Goal: Task Accomplishment & Management: Manage account settings

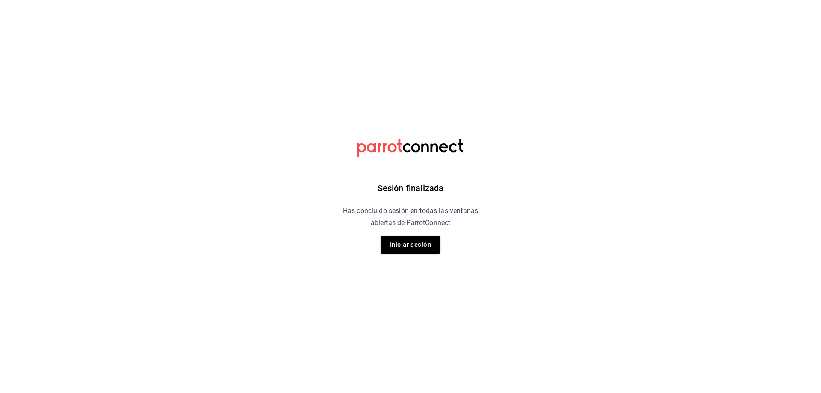
click at [397, 247] on button "Iniciar sesión" at bounding box center [411, 245] width 60 height 18
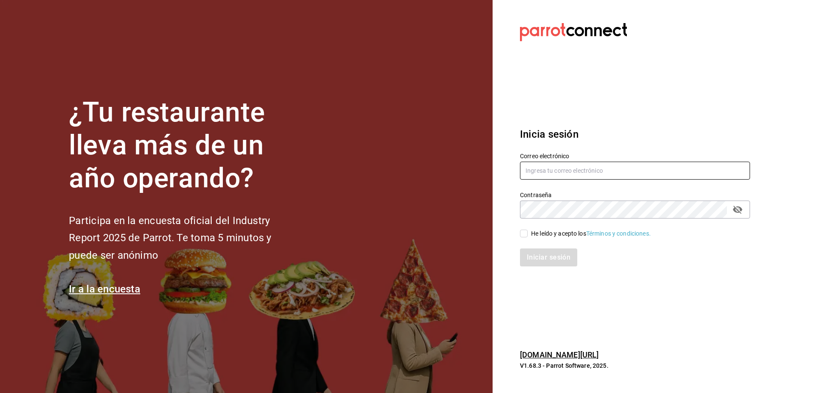
click at [555, 174] on input "text" at bounding box center [635, 171] width 230 height 18
type input "oscar_ahuilar.93@hotmail.com"
click at [526, 235] on input "He leído y acepto los Términos y condiciones." at bounding box center [524, 234] width 8 height 8
checkbox input "true"
click at [531, 257] on button "Iniciar sesión" at bounding box center [549, 257] width 58 height 18
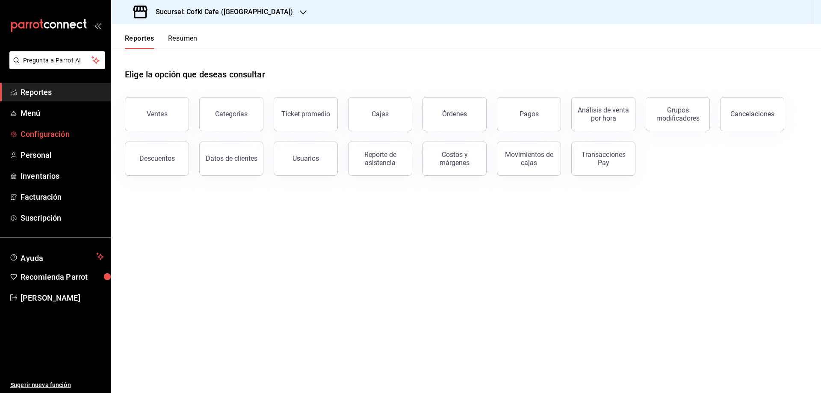
click at [88, 134] on span "Configuración" at bounding box center [62, 134] width 83 height 12
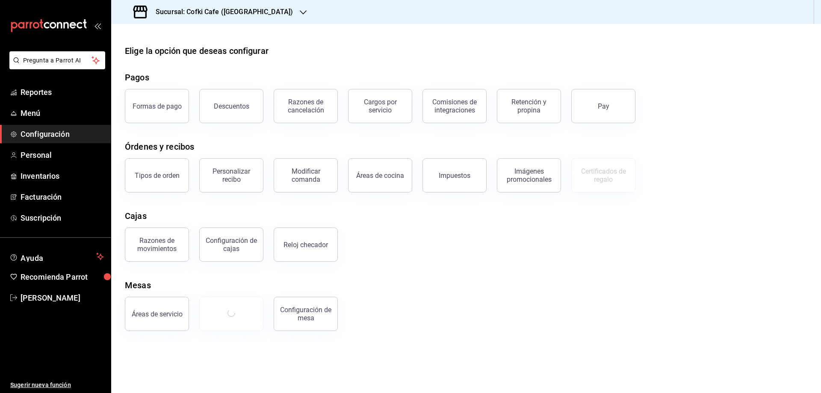
click at [300, 14] on icon "button" at bounding box center [303, 12] width 7 height 7
click at [209, 51] on div "Cofki Kid-Friendly Café (MTY)" at bounding box center [175, 56] width 128 height 19
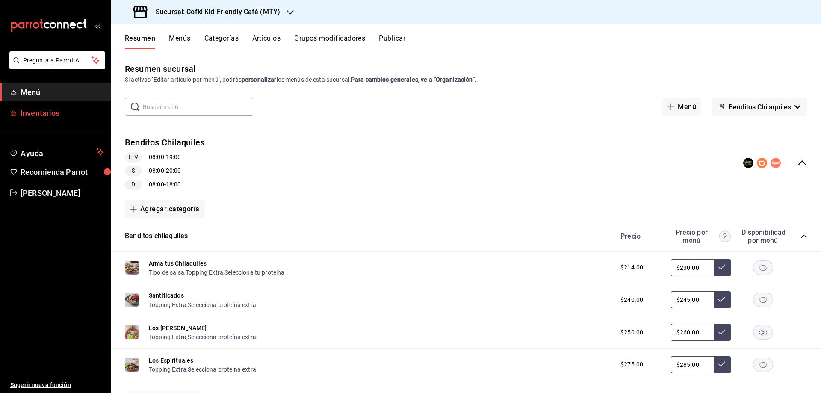
click at [44, 115] on span "Inventarios" at bounding box center [62, 113] width 83 height 12
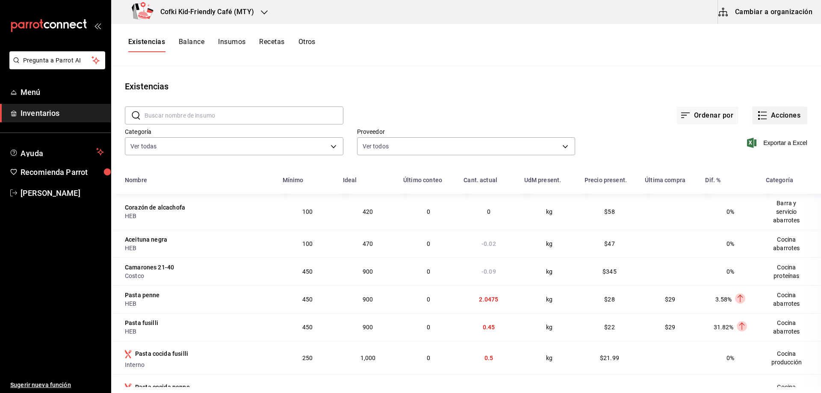
click at [770, 112] on button "Acciones" at bounding box center [779, 115] width 55 height 18
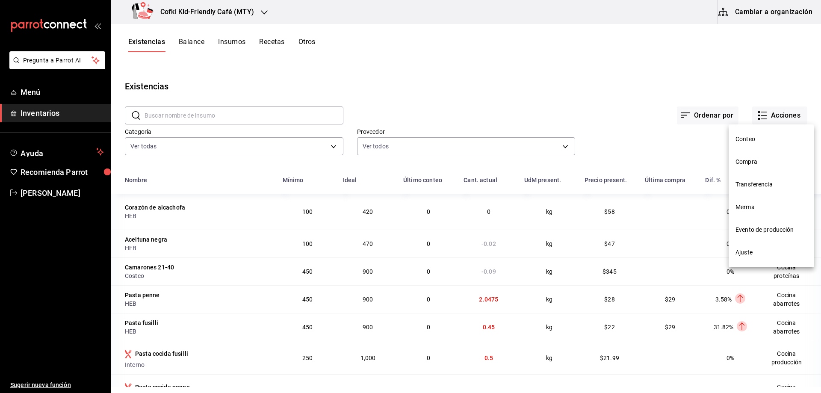
click at [764, 152] on li "Compra" at bounding box center [772, 161] width 86 height 23
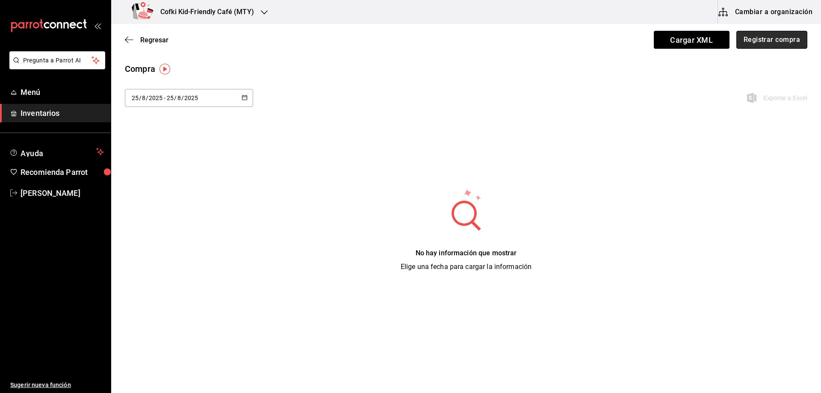
click at [760, 47] on button "Registrar compra" at bounding box center [771, 40] width 71 height 18
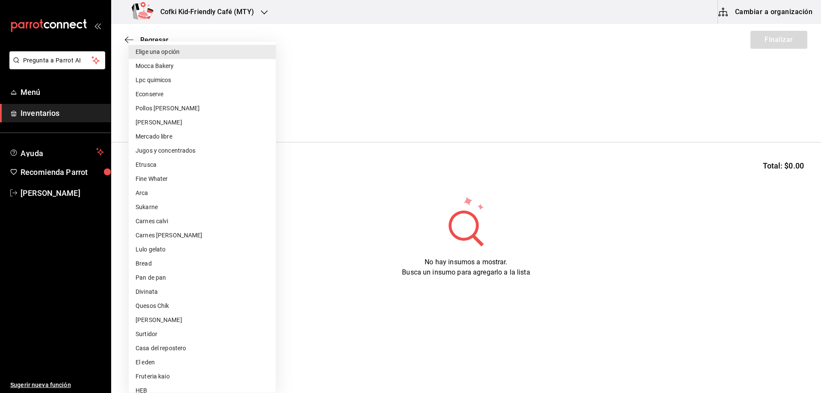
click at [229, 114] on body "Pregunta a Parrot AI Menú Inventarios Ayuda Recomienda Parrot [PERSON_NAME] Sug…" at bounding box center [410, 172] width 821 height 345
click at [192, 375] on li "Fruteria kaio" at bounding box center [202, 376] width 147 height 14
type input "9879f438-935c-4600-9fdc-ceea3fe8ffa7"
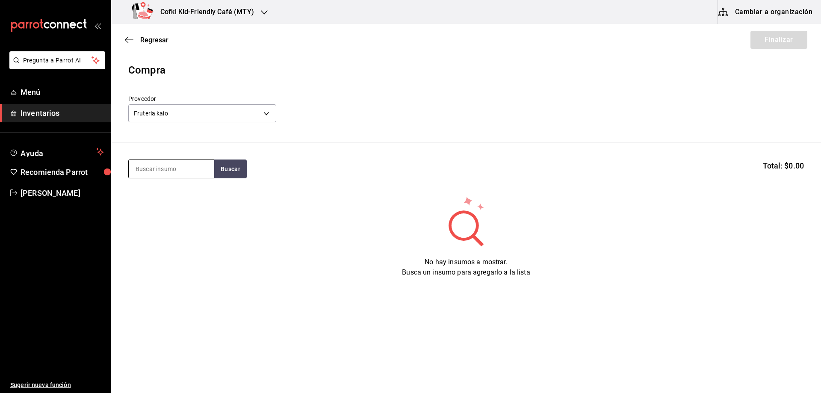
click at [195, 165] on input at bounding box center [172, 169] width 86 height 18
type input "[PERSON_NAME]"
click at [238, 177] on button "Buscar" at bounding box center [230, 168] width 32 height 19
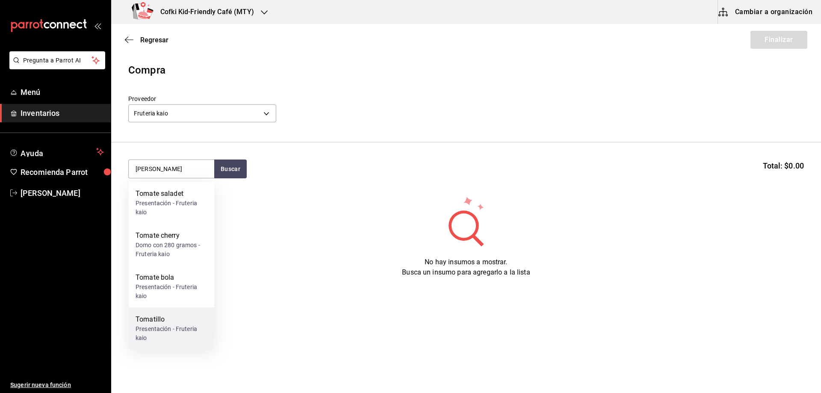
click at [159, 319] on div "Tomatillo" at bounding box center [172, 319] width 72 height 10
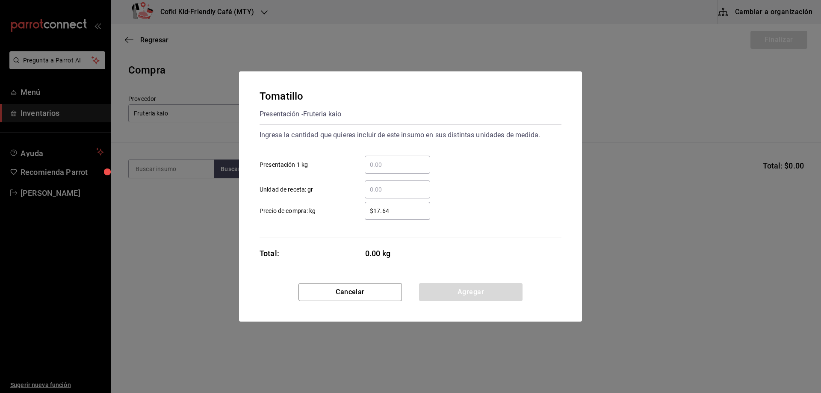
click at [380, 163] on input "​ Presentación 1 kg" at bounding box center [397, 164] width 65 height 10
type input "14"
click at [373, 208] on input "$17.64" at bounding box center [397, 211] width 65 height 10
drag, startPoint x: 392, startPoint y: 209, endPoint x: 307, endPoint y: 194, distance: 85.6
click at [325, 199] on div "$17.64 ​ Precio de compra: kg" at bounding box center [407, 207] width 309 height 25
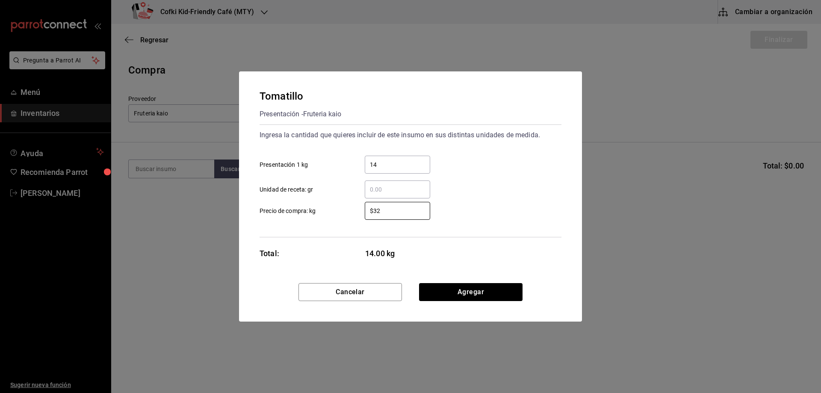
type input "$32"
click at [493, 228] on div "Ingresa la cantidad que quieres incluir de este insumo en sus distintas unidade…" at bounding box center [411, 180] width 302 height 113
click at [471, 293] on button "Agregar" at bounding box center [470, 292] width 103 height 18
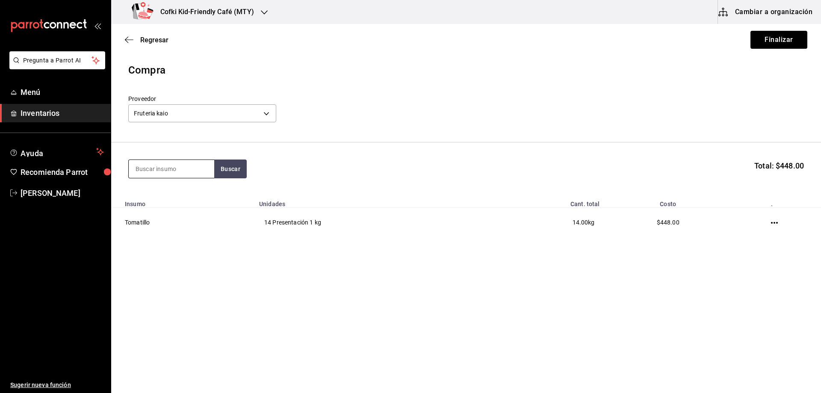
click at [157, 168] on input at bounding box center [172, 169] width 86 height 18
type input "[GEOGRAPHIC_DATA]"
click at [231, 168] on button "Buscar" at bounding box center [230, 168] width 32 height 19
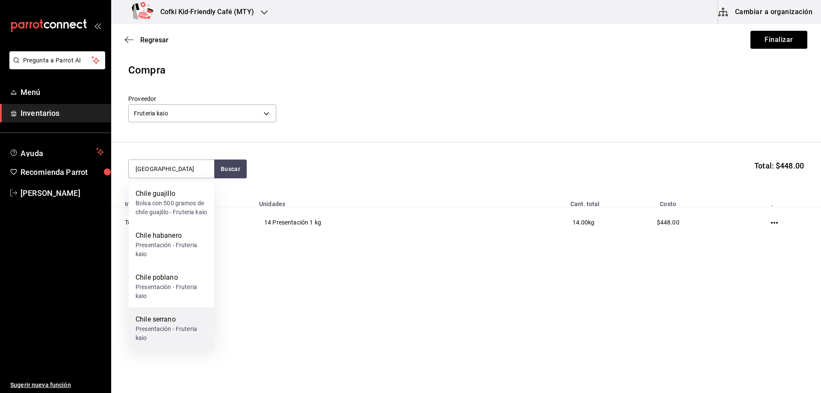
click at [173, 325] on div "Chile serrano" at bounding box center [172, 319] width 72 height 10
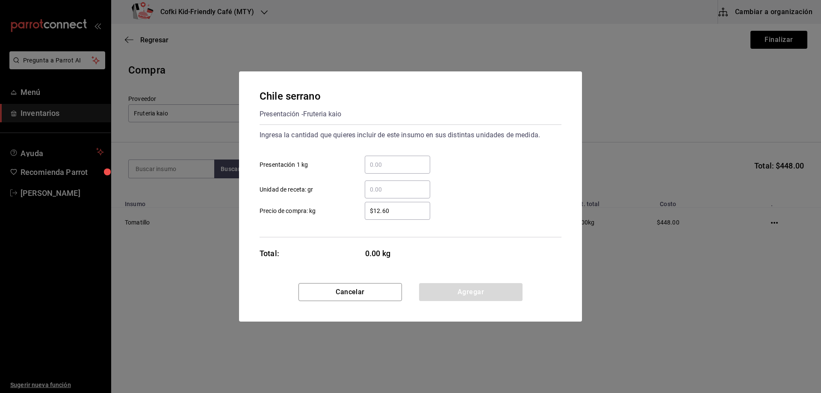
click at [382, 154] on div "​ Presentación 1 kg" at bounding box center [407, 161] width 309 height 25
click at [381, 157] on div "​" at bounding box center [397, 165] width 65 height 18
click at [381, 159] on input "​ Presentación 1 kg" at bounding box center [397, 164] width 65 height 10
type input "0.52"
type input "$45"
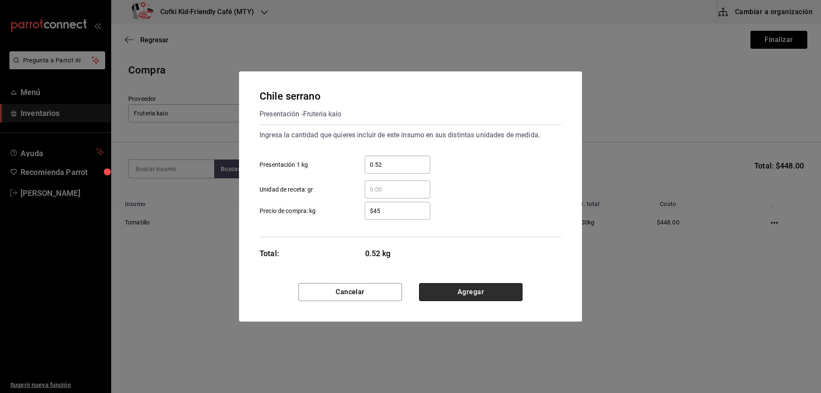
click at [503, 292] on button "Agregar" at bounding box center [470, 292] width 103 height 18
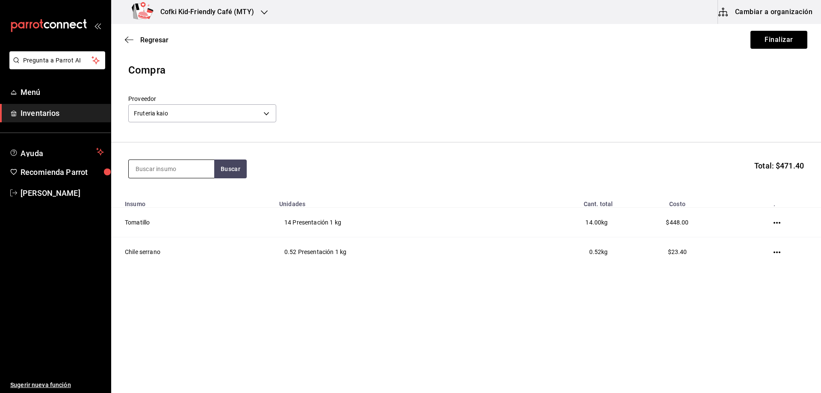
click at [164, 177] on div at bounding box center [171, 168] width 86 height 19
click at [161, 162] on input at bounding box center [172, 169] width 86 height 18
type input "comi"
click at [229, 166] on button "Buscar" at bounding box center [230, 168] width 32 height 19
click at [184, 198] on div "Comino en polvo" at bounding box center [172, 194] width 72 height 10
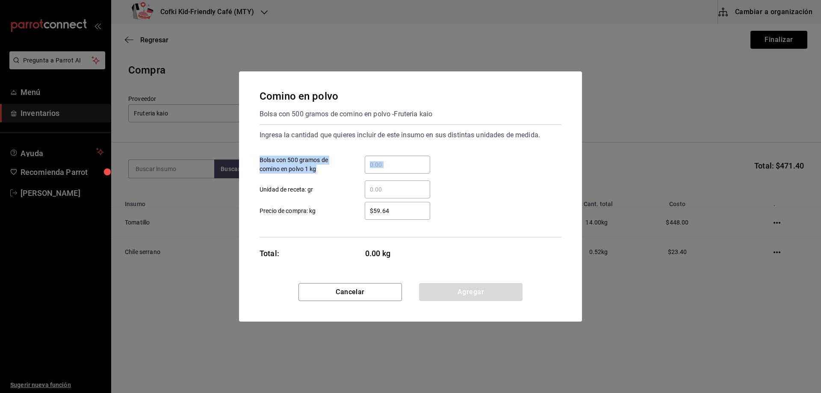
click at [383, 173] on div "​ Bolsa con 500 gramos de comino en polvo 1 kg ​ Unidad de receta: gr" at bounding box center [407, 174] width 309 height 50
click at [381, 168] on input "​ Bolsa con 500 gramos de comino en polvo 1 kg" at bounding box center [397, 164] width 65 height 10
click at [380, 167] on input "​ Bolsa con 500 gramos de comino en polvo 1 kg" at bounding box center [397, 164] width 65 height 10
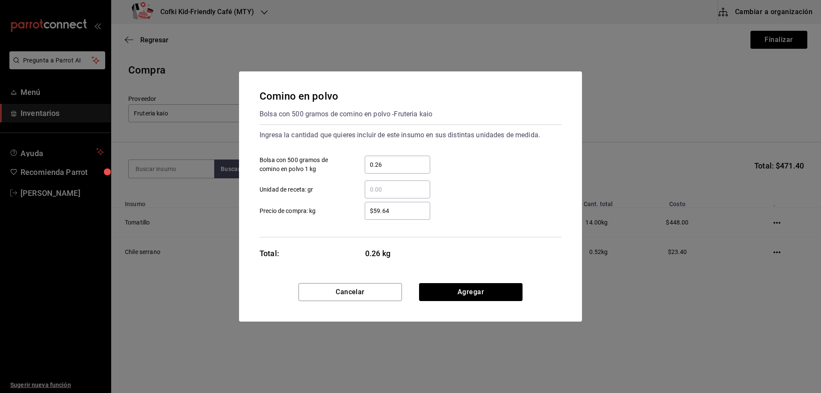
type input "0.26"
type input "$77"
click at [486, 294] on button "Agregar" at bounding box center [470, 292] width 103 height 18
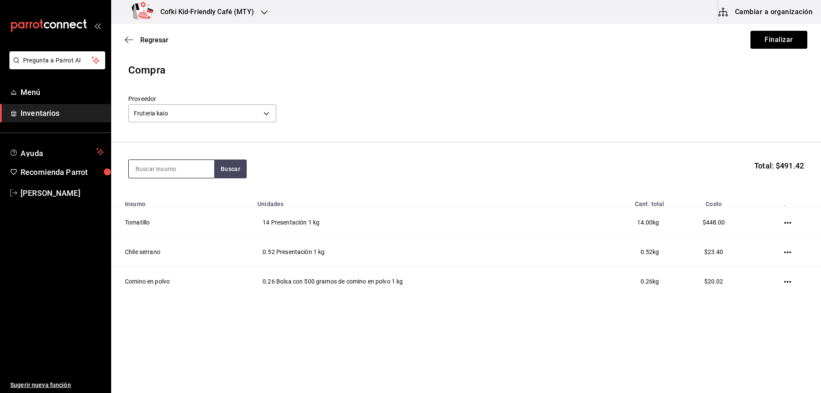
click at [152, 172] on input at bounding box center [172, 169] width 86 height 18
drag, startPoint x: 131, startPoint y: 169, endPoint x: 35, endPoint y: 167, distance: 95.8
click at [39, 167] on div "Pregunta a Parrot AI Menú Inventarios Ayuda Recomienda Parrot [PERSON_NAME] Sug…" at bounding box center [410, 172] width 821 height 345
type input "avena"
click at [227, 167] on button "Buscar" at bounding box center [230, 168] width 32 height 19
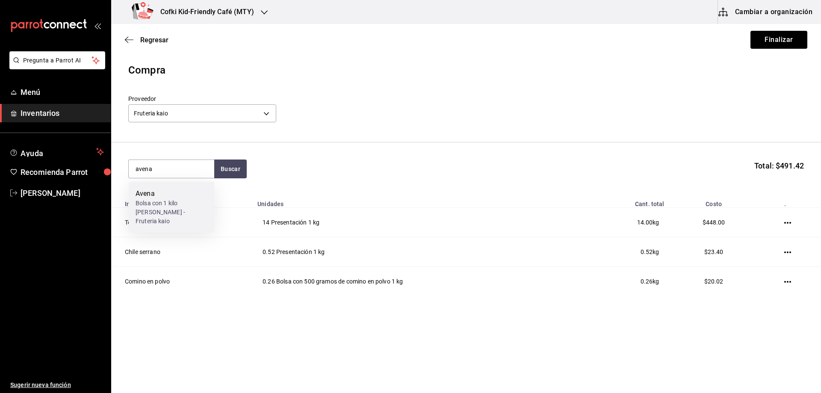
click at [178, 196] on div "Avena" at bounding box center [172, 194] width 72 height 10
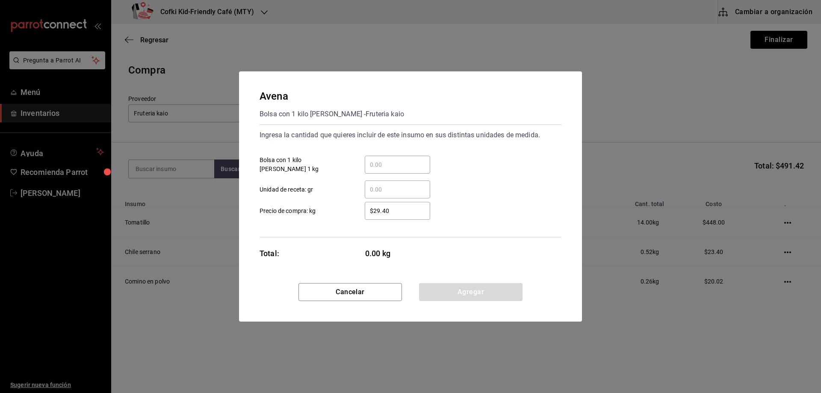
click at [409, 159] on div "​" at bounding box center [397, 165] width 65 height 18
click at [409, 159] on input "​ Bolsa con 1 kilo [PERSON_NAME] 1 kg" at bounding box center [397, 164] width 65 height 10
type input "0.51"
type input "$34"
click at [488, 289] on button "Agregar" at bounding box center [470, 292] width 103 height 18
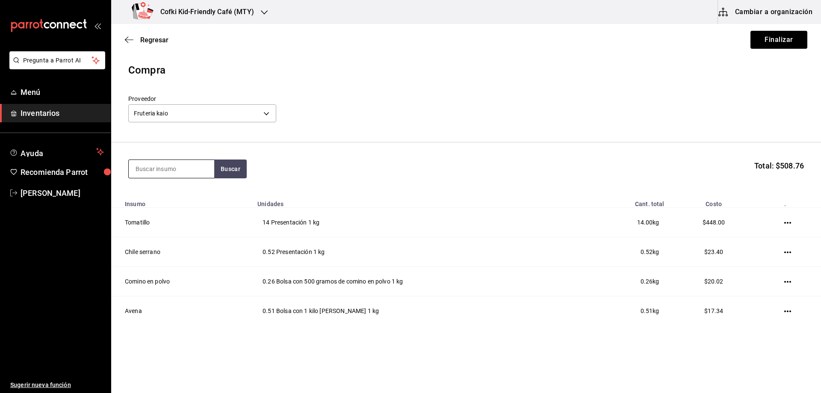
click at [165, 169] on input at bounding box center [172, 169] width 86 height 18
type input "fresa"
click at [233, 166] on button "Buscar" at bounding box center [230, 168] width 32 height 19
click at [197, 190] on div "Fresa" at bounding box center [172, 194] width 72 height 10
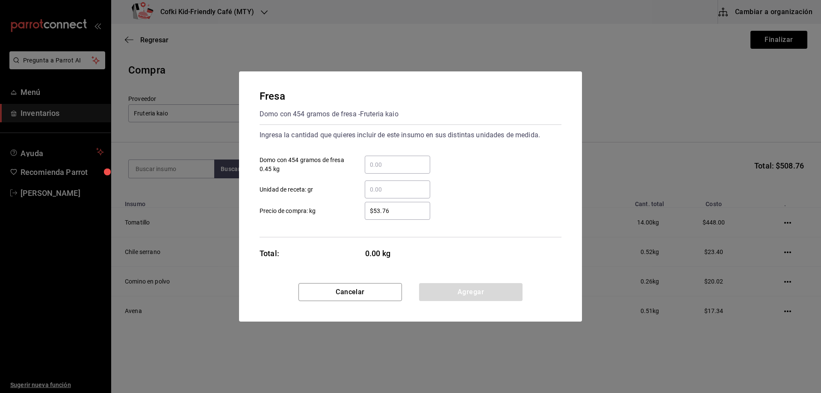
click at [386, 163] on input "​ Domo con 454 gramos de fresa 0.45 kg" at bounding box center [397, 164] width 65 height 10
type input "3"
type input "$62"
click at [462, 287] on button "Agregar" at bounding box center [470, 292] width 103 height 18
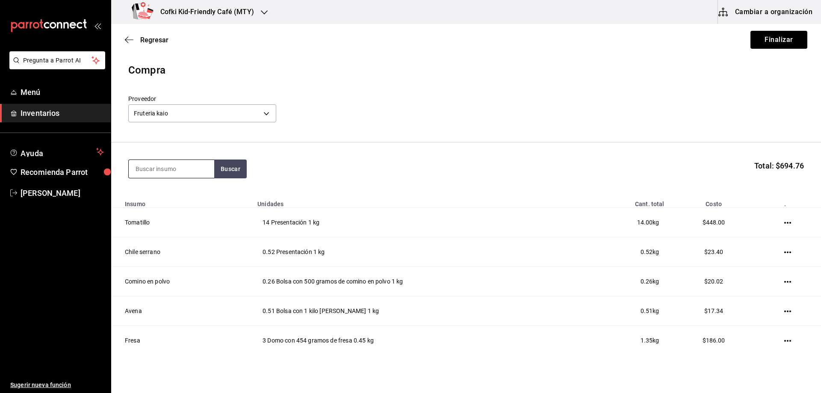
click at [150, 168] on input at bounding box center [172, 169] width 86 height 18
type input "pla"
click at [232, 168] on button "Buscar" at bounding box center [230, 168] width 32 height 19
click at [169, 195] on div "Platano" at bounding box center [172, 194] width 72 height 10
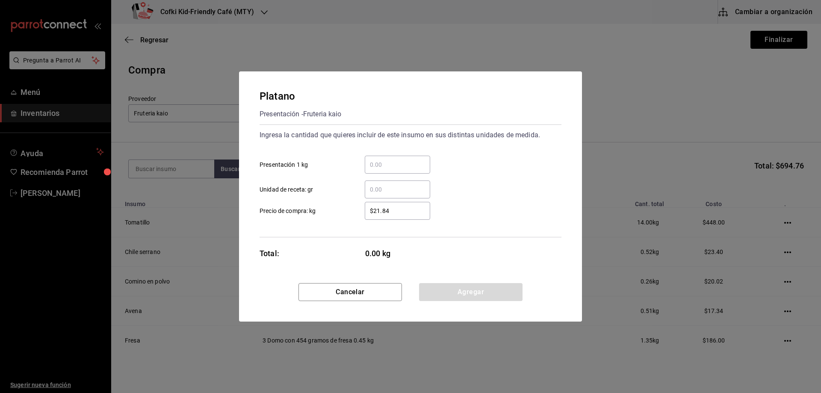
click at [389, 166] on input "​ Presentación 1 kg" at bounding box center [397, 164] width 65 height 10
type input "1.6"
type input "$24"
click at [442, 288] on button "Agregar" at bounding box center [470, 292] width 103 height 18
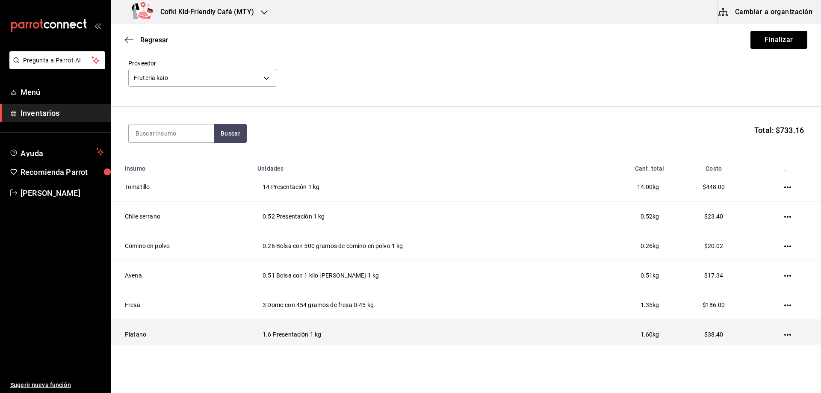
scroll to position [68, 0]
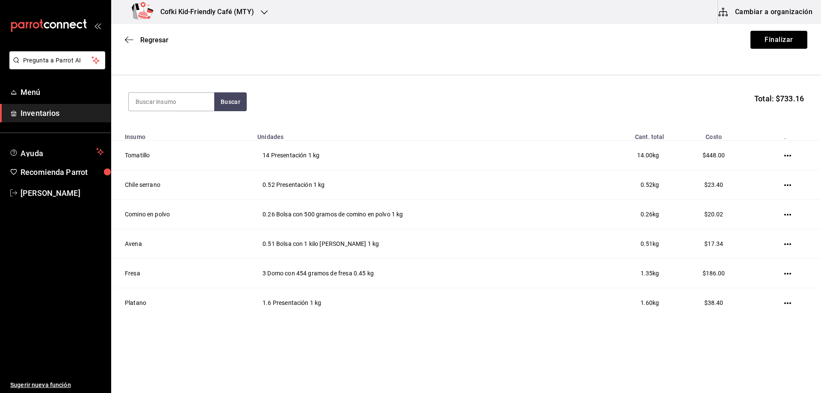
click at [171, 111] on section "Buscar Total: $733.16" at bounding box center [466, 101] width 710 height 53
click at [150, 95] on input at bounding box center [172, 102] width 86 height 18
type input "arugula"
click at [224, 106] on button "Buscar" at bounding box center [230, 101] width 32 height 19
click at [198, 138] on div "Domo con 142 gramos con arugula - Fruteria kaio" at bounding box center [172, 140] width 72 height 18
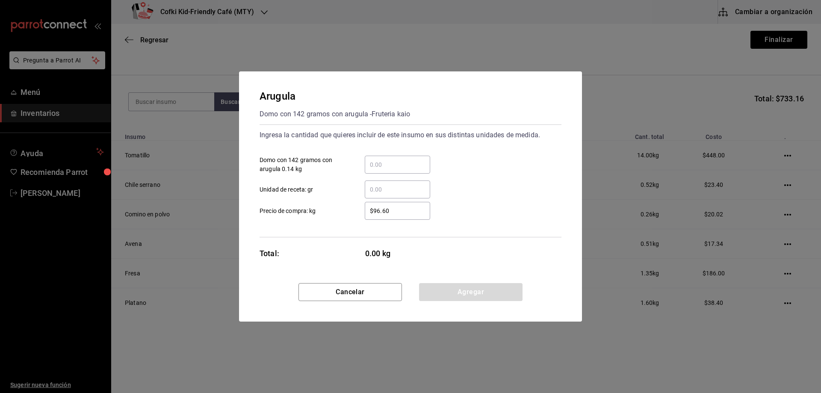
click at [387, 158] on div "​" at bounding box center [397, 165] width 65 height 18
click at [387, 159] on input "​ Domo con 142 gramos con arugula 0.14 kg" at bounding box center [397, 164] width 65 height 10
click at [386, 159] on div "​" at bounding box center [397, 165] width 65 height 18
click at [386, 159] on input "​ Domo con 142 gramos con arugula 0.14 kg" at bounding box center [397, 164] width 65 height 10
type input "1"
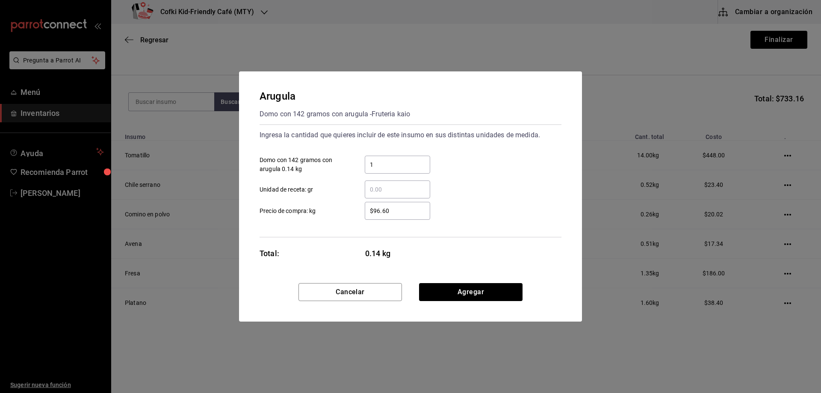
click at [360, 194] on div "​" at bounding box center [390, 189] width 79 height 18
click at [365, 194] on input "​ Unidad de receta: gr" at bounding box center [397, 189] width 65 height 10
drag, startPoint x: 390, startPoint y: 208, endPoint x: 328, endPoint y: 204, distance: 62.1
click at [330, 205] on label "$96.60 ​ Precio de compra: kg" at bounding box center [345, 211] width 171 height 18
type input "$98"
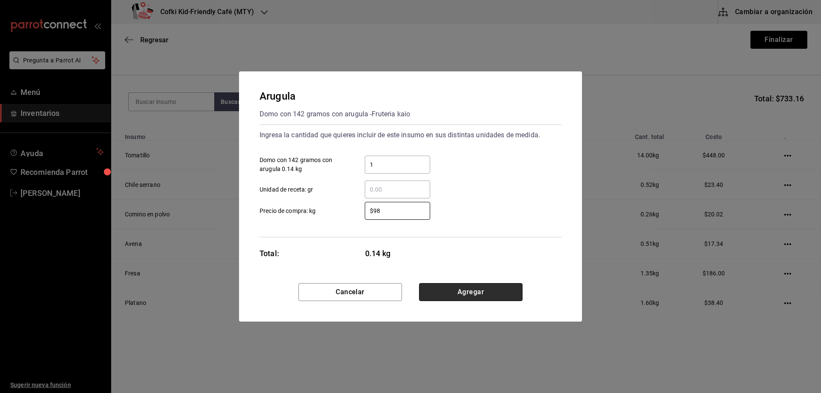
click at [476, 295] on button "Agregar" at bounding box center [470, 292] width 103 height 18
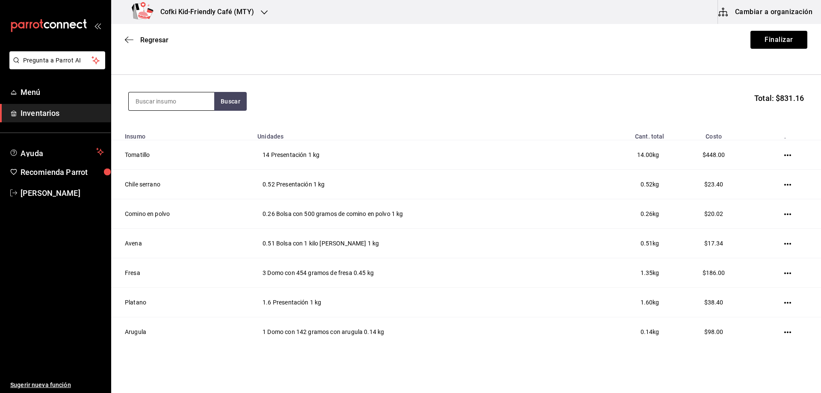
click at [138, 93] on input at bounding box center [172, 101] width 86 height 18
click at [141, 99] on input at bounding box center [172, 101] width 86 height 18
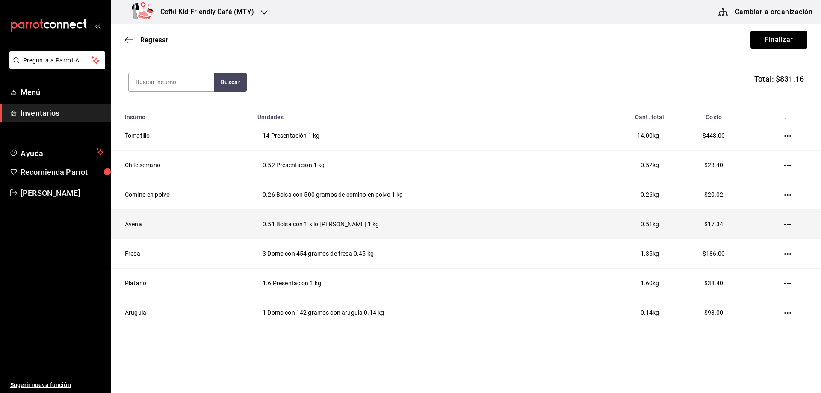
scroll to position [97, 0]
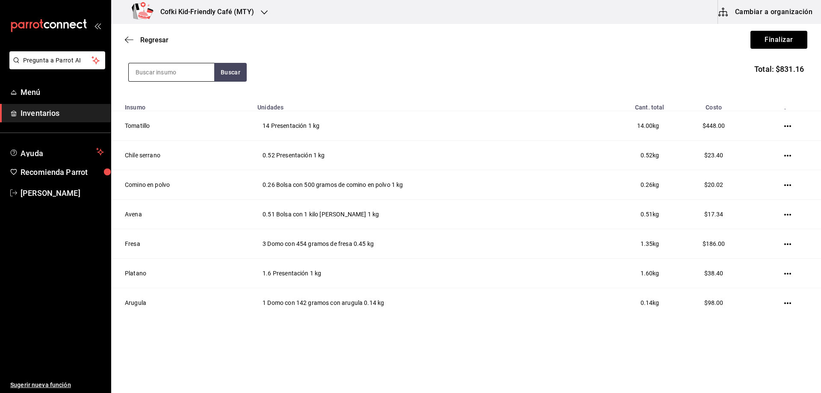
click at [160, 76] on input at bounding box center [172, 72] width 86 height 18
type input "cherr"
click at [218, 74] on button "Buscar" at bounding box center [230, 72] width 32 height 19
click at [168, 105] on div "Domo con 280 gramos - Fruteria kaio" at bounding box center [172, 111] width 72 height 18
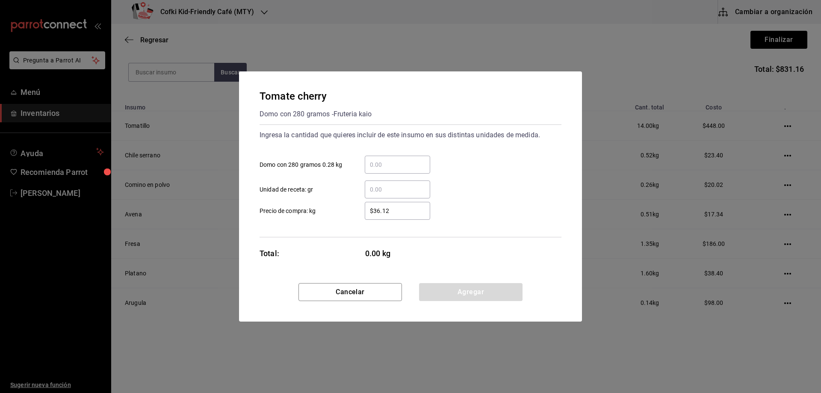
click at [388, 166] on input "​ Domo con 280 gramos 0.28 kg" at bounding box center [397, 164] width 65 height 10
type input "2"
click at [376, 205] on div "$36.12 ​" at bounding box center [397, 211] width 65 height 18
click at [376, 206] on input "$36.12" at bounding box center [397, 211] width 65 height 10
drag, startPoint x: 410, startPoint y: 212, endPoint x: 319, endPoint y: 204, distance: 91.0
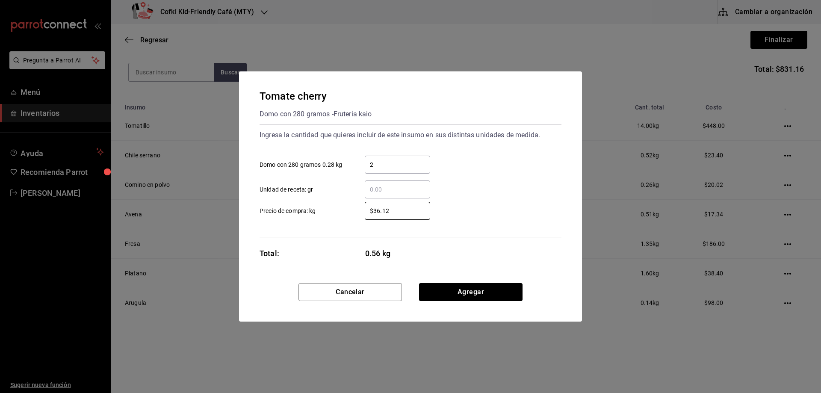
click at [325, 207] on label "$36.12 ​ Precio de compra: kg" at bounding box center [345, 211] width 171 height 18
type input "$35"
click at [488, 292] on button "Agregar" at bounding box center [470, 292] width 103 height 18
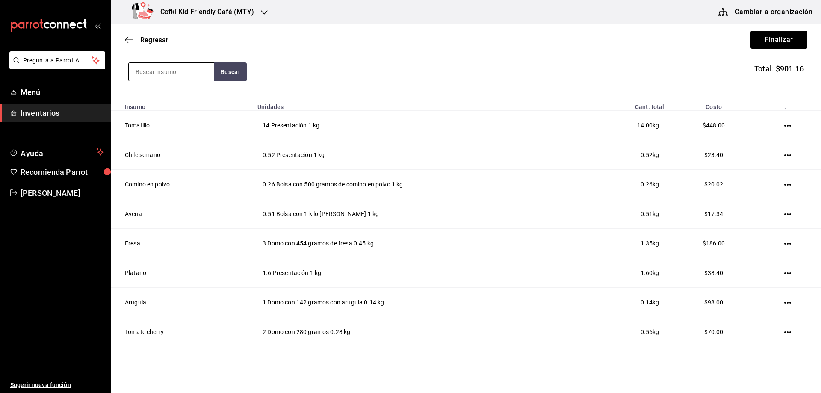
click at [153, 70] on input at bounding box center [172, 72] width 86 height 18
type input "jicama"
click at [237, 71] on button "Buscar" at bounding box center [230, 71] width 32 height 19
click at [184, 107] on div "Presentación - Fruteria kaio" at bounding box center [172, 111] width 72 height 18
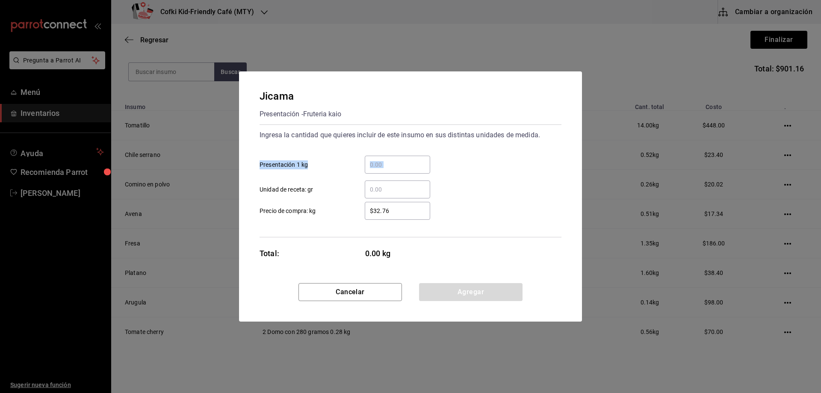
click at [386, 173] on div "​ Presentación 1 kg ​ Unidad de receta: gr" at bounding box center [407, 174] width 309 height 50
click at [378, 166] on input "​ Presentación 1 kg" at bounding box center [397, 164] width 65 height 10
click at [378, 165] on input "​ Presentación 1 kg" at bounding box center [397, 164] width 65 height 10
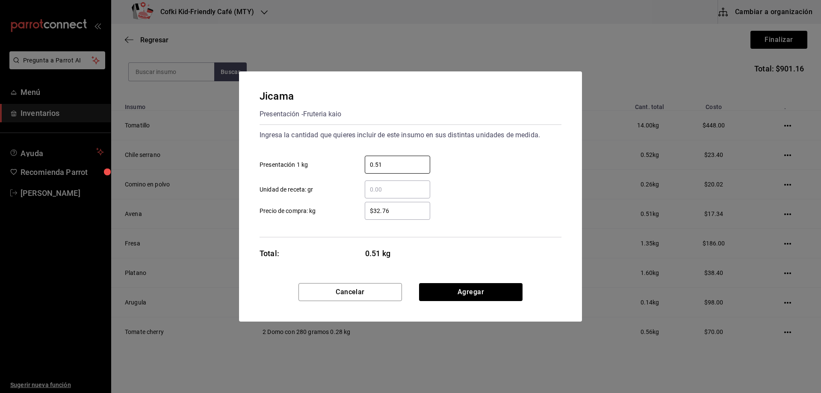
type input "0.51"
drag, startPoint x: 392, startPoint y: 213, endPoint x: 330, endPoint y: 206, distance: 61.6
click at [332, 207] on label "$32.76 ​ Precio de compra: kg" at bounding box center [345, 211] width 171 height 18
type input "$25"
click at [497, 277] on div "Jicama Presentación - Fruteria kaio Ingresa la cantidad que quieres incluir de …" at bounding box center [410, 177] width 343 height 212
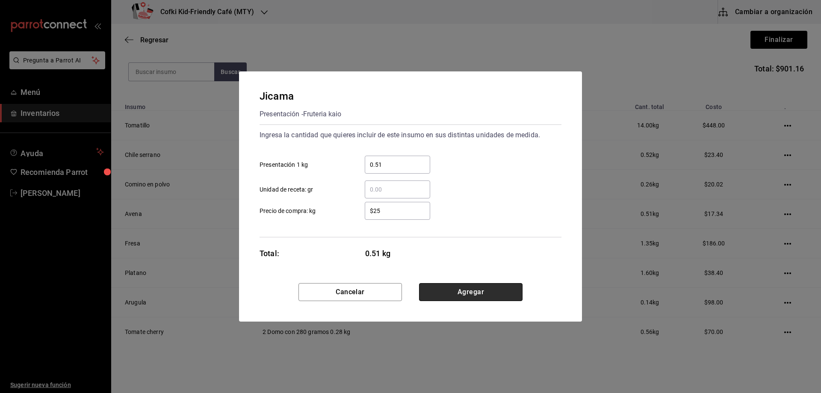
click at [498, 288] on button "Agregar" at bounding box center [470, 292] width 103 height 18
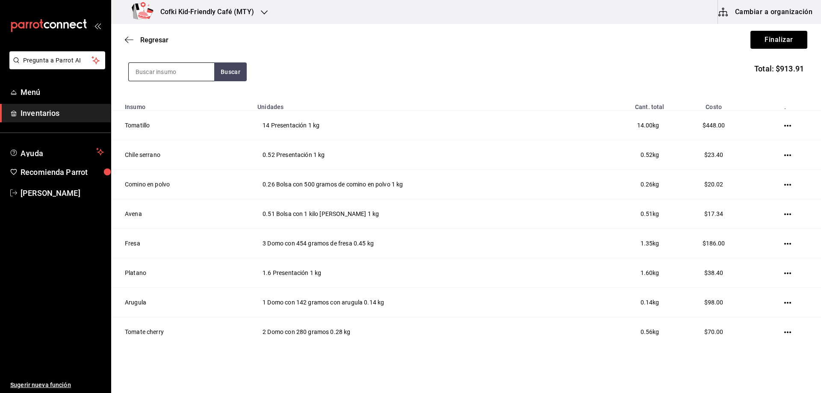
click at [165, 78] on input at bounding box center [172, 72] width 86 height 18
click at [165, 74] on input at bounding box center [172, 72] width 86 height 18
type input "harina"
click at [221, 76] on button "Buscar" at bounding box center [230, 71] width 32 height 19
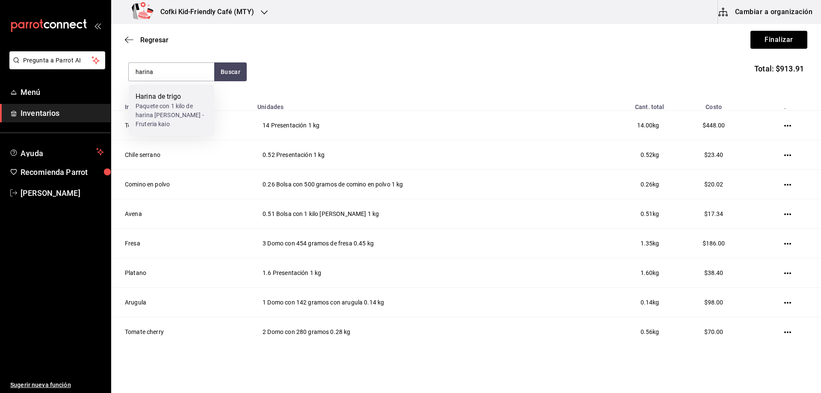
click at [194, 111] on div "Paquete con 1 kilo de harina [PERSON_NAME] - Fruteria kaio" at bounding box center [172, 115] width 72 height 27
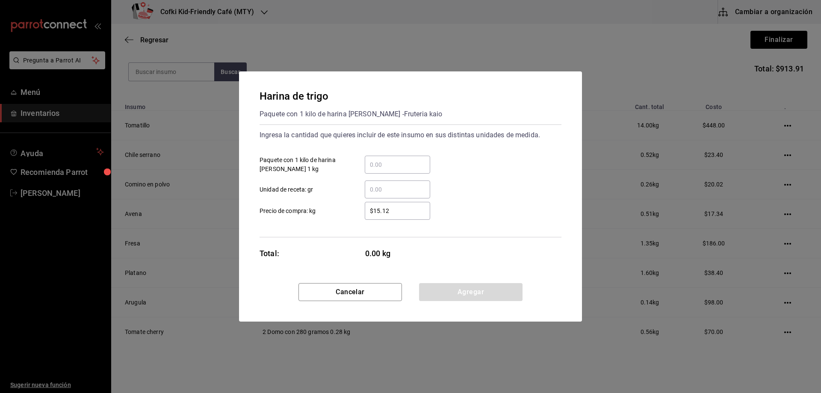
click at [382, 161] on input "​ Paquete con 1 kilo de harina [PERSON_NAME] 1 kg" at bounding box center [397, 164] width 65 height 10
type input "2"
type input "$25"
click at [342, 263] on div "Harina [PERSON_NAME] Paquete con 1 kilo de harina [PERSON_NAME] - Fruteria kaio…" at bounding box center [410, 177] width 343 height 212
click at [451, 290] on button "Agregar" at bounding box center [470, 292] width 103 height 18
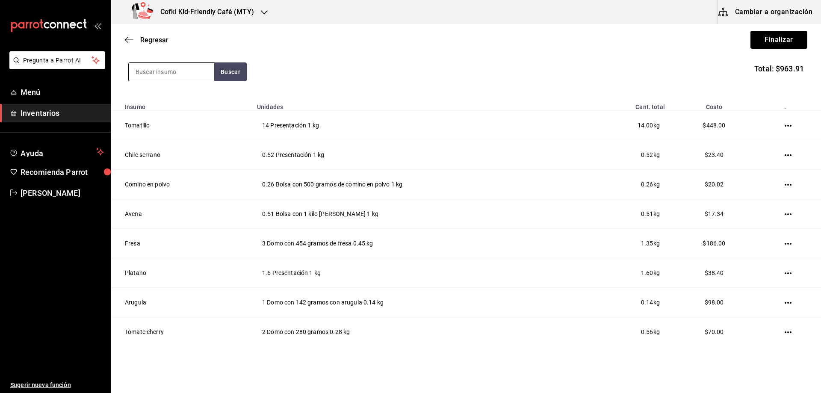
click at [166, 76] on input at bounding box center [172, 72] width 86 height 18
click at [163, 71] on input at bounding box center [172, 72] width 86 height 18
type input "toma"
click at [236, 72] on button "Buscar" at bounding box center [230, 71] width 32 height 19
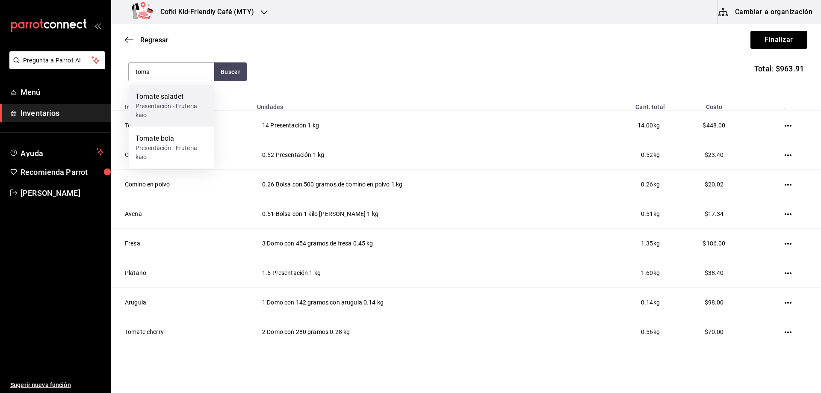
click at [173, 110] on div "Presentación - Fruteria kaio" at bounding box center [172, 111] width 72 height 18
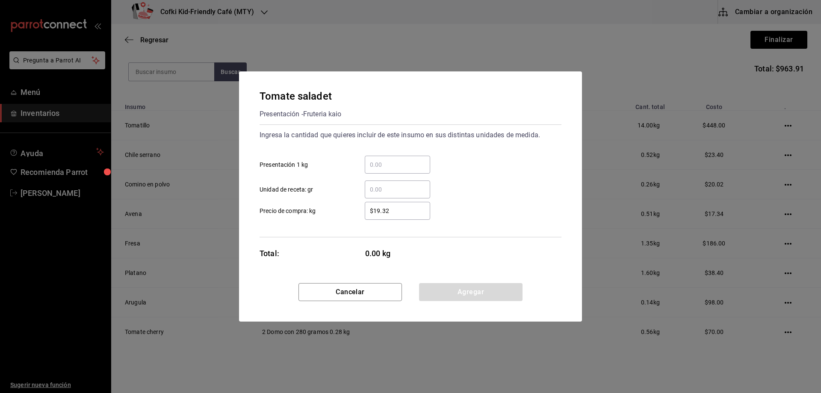
click at [376, 166] on input "​ Presentación 1 kg" at bounding box center [397, 164] width 65 height 10
type input "10"
type input "$13"
click at [461, 291] on button "Agregar" at bounding box center [470, 292] width 103 height 18
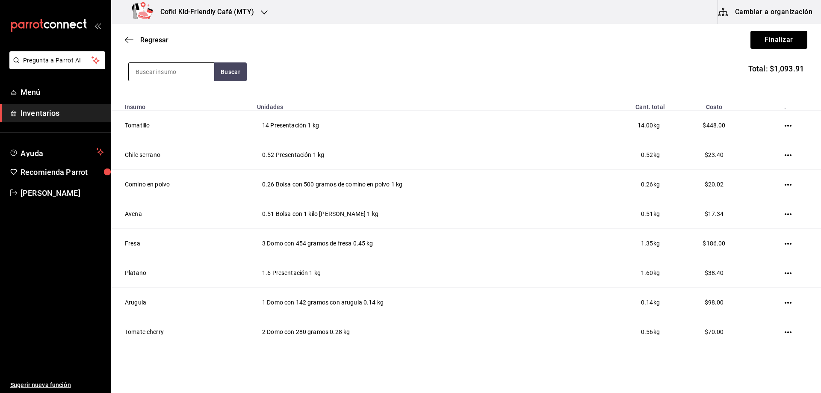
click at [166, 68] on input at bounding box center [172, 72] width 86 height 18
type input "calaba"
click at [218, 68] on button "Buscar" at bounding box center [230, 71] width 32 height 19
click at [192, 99] on div "Calabaza" at bounding box center [172, 96] width 72 height 10
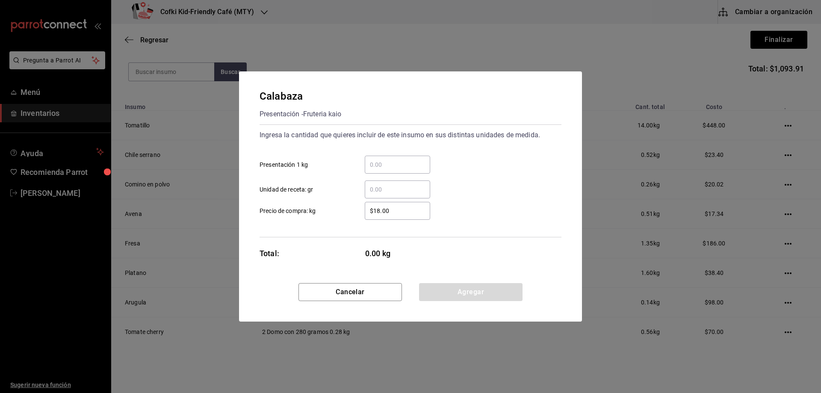
click at [397, 171] on div "​" at bounding box center [397, 165] width 65 height 18
click at [397, 170] on input "​ Presentación 1 kg" at bounding box center [397, 164] width 65 height 10
type input "0.3"
type input "$14"
click at [466, 281] on div "Calabaza Presentación - Fruteria kaio Ingresa la cantidad que quieres incluir d…" at bounding box center [410, 177] width 343 height 212
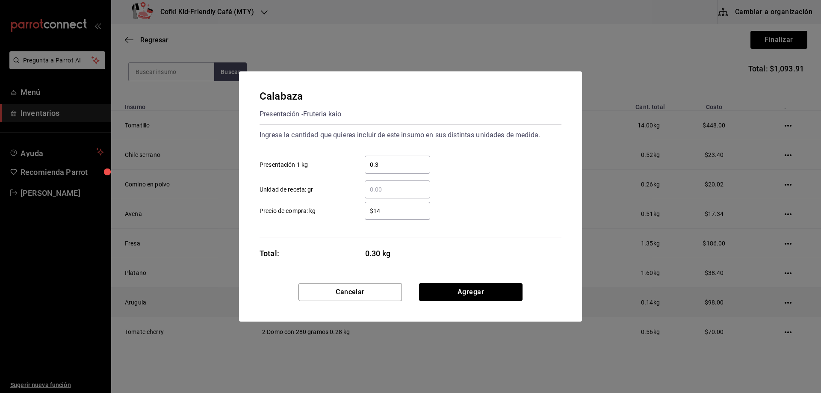
click at [467, 290] on button "Agregar" at bounding box center [470, 292] width 103 height 18
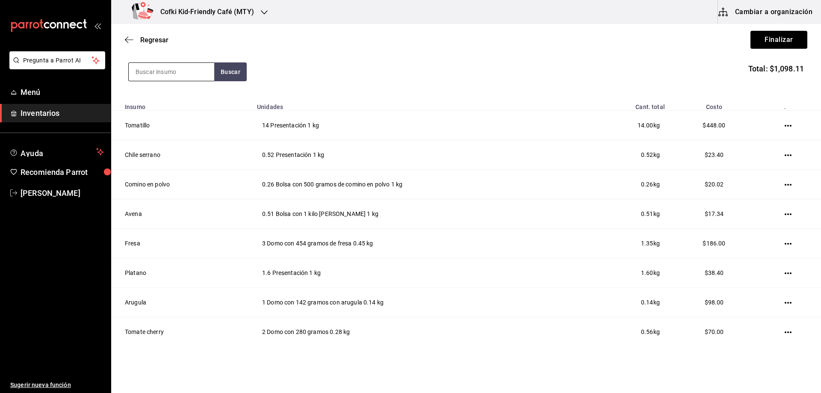
click at [176, 68] on input at bounding box center [172, 72] width 86 height 18
type input "frijol"
click at [234, 80] on button "Buscar" at bounding box center [230, 71] width 32 height 19
click at [180, 114] on div "Bolsa con 1 kilo de frijol negro - Fruteria kaio" at bounding box center [172, 111] width 72 height 18
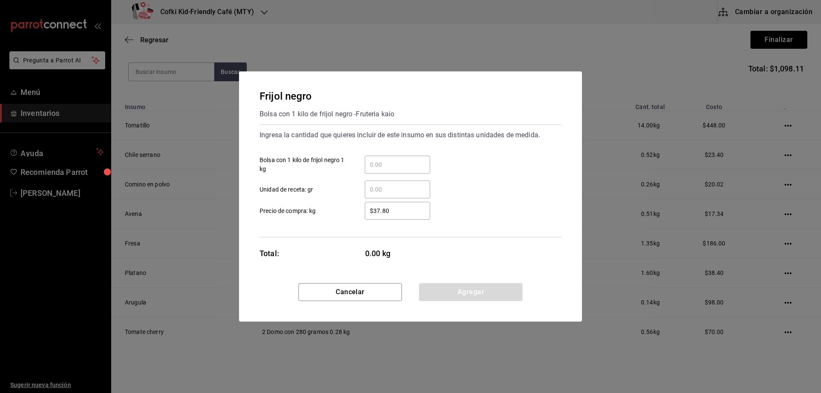
click at [369, 164] on input "​ Bolsa con 1 kilo de frijol negro 1 kg" at bounding box center [397, 164] width 65 height 10
type input "4.01"
type input "$45"
click at [463, 286] on button "Agregar" at bounding box center [470, 292] width 103 height 18
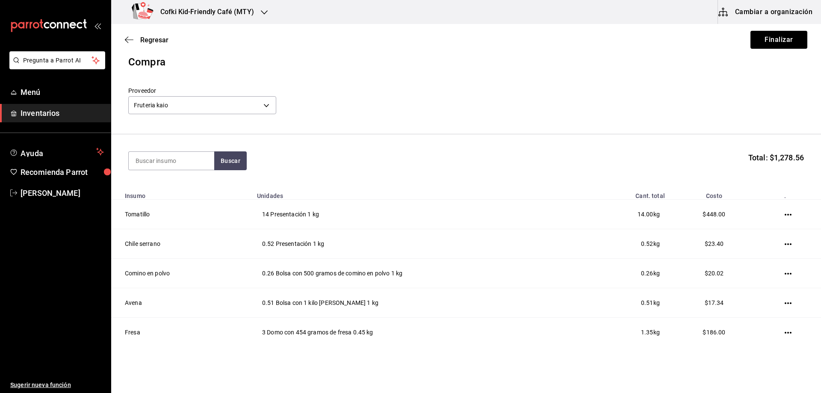
scroll to position [0, 0]
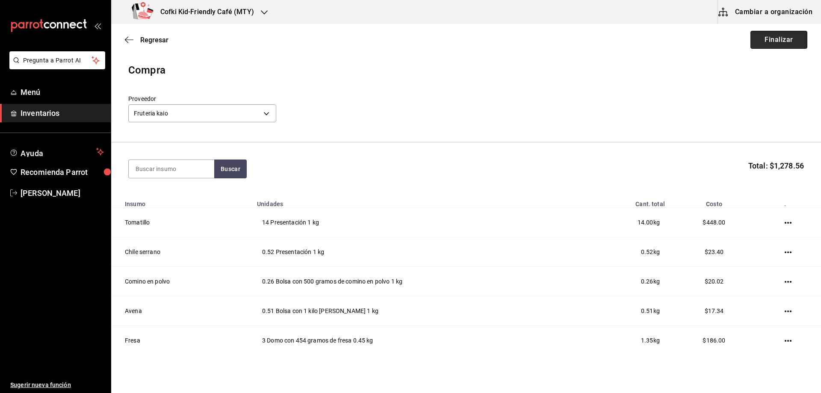
click at [755, 41] on button "Finalizar" at bounding box center [778, 40] width 57 height 18
